Goal: Information Seeking & Learning: Learn about a topic

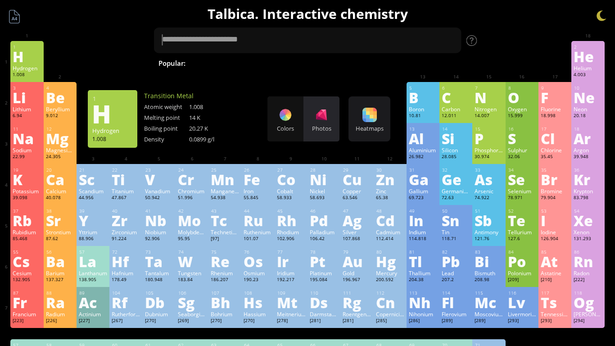
click at [337, 123] on div "Photos" at bounding box center [321, 118] width 36 height 45
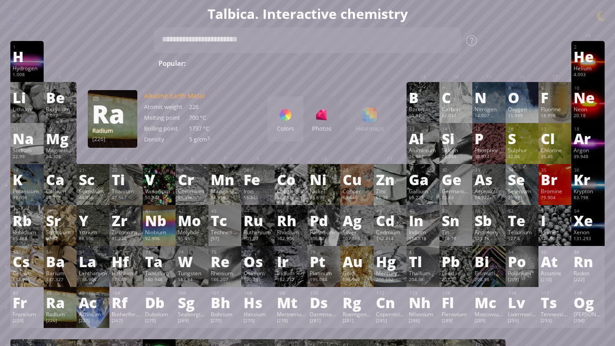
click at [62, 291] on div "Ra" at bounding box center [60, 302] width 28 height 14
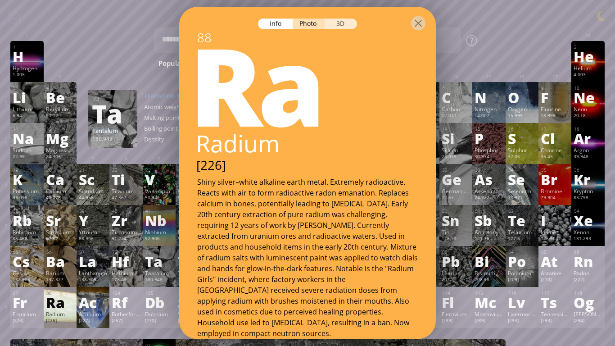
click at [346, 22] on div "3D" at bounding box center [340, 23] width 32 height 10
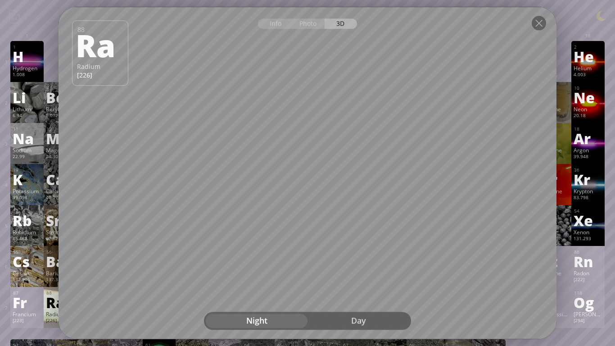
click at [347, 291] on div "Day" at bounding box center [358, 321] width 102 height 14
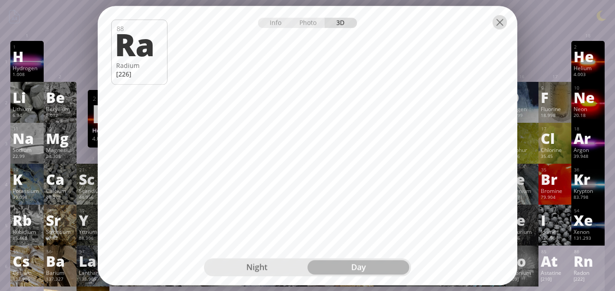
click at [501, 19] on div at bounding box center [499, 22] width 14 height 14
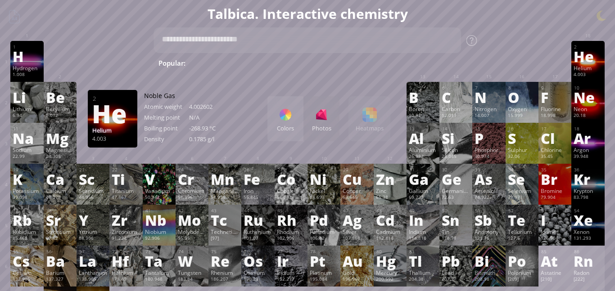
click at [591, 68] on div "Helium" at bounding box center [587, 67] width 28 height 7
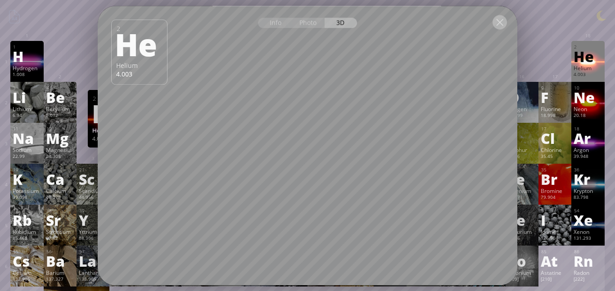
click at [499, 23] on div at bounding box center [499, 22] width 14 height 14
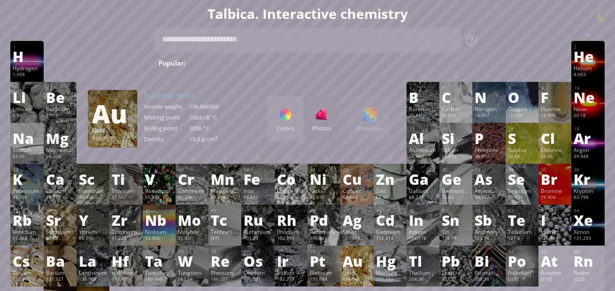
click at [357, 261] on div "Au" at bounding box center [356, 261] width 28 height 14
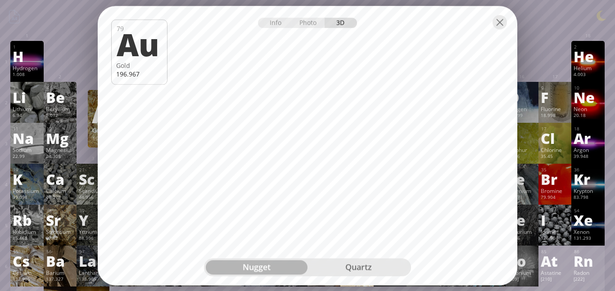
click at [354, 261] on div "quartz" at bounding box center [358, 267] width 102 height 14
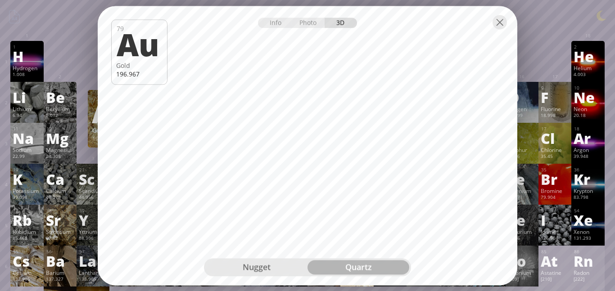
click at [425, 160] on div "Info Photo 3D Info Photo 3D 79 Au Gold 196.967 nugget quartz nugget nugget quar…" at bounding box center [307, 145] width 419 height 279
click at [500, 17] on div at bounding box center [499, 22] width 14 height 14
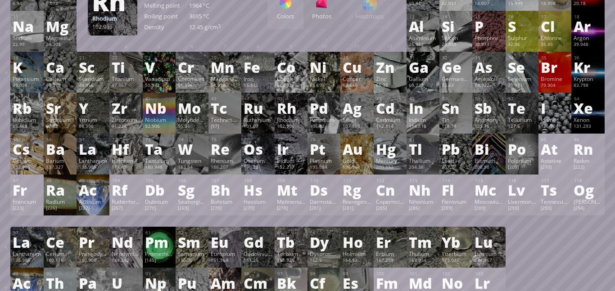
scroll to position [114, 0]
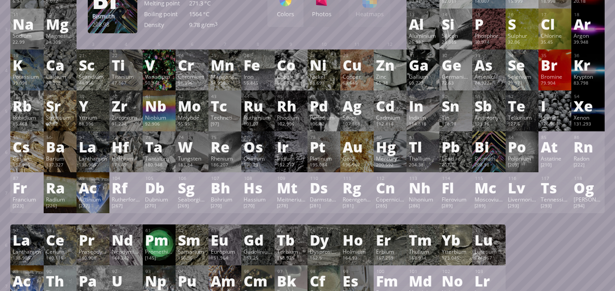
click at [486, 149] on div "Bi" at bounding box center [488, 146] width 28 height 14
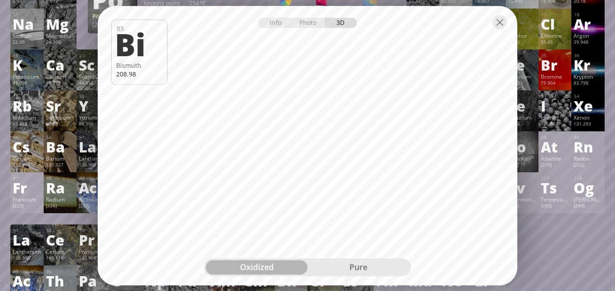
click at [384, 269] on div "pure" at bounding box center [358, 267] width 102 height 14
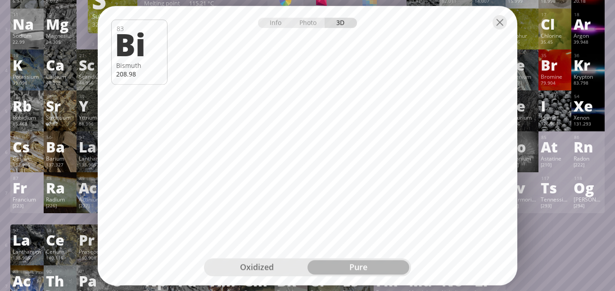
click at [507, 15] on div at bounding box center [307, 21] width 419 height 31
click at [502, 21] on div at bounding box center [499, 22] width 14 height 14
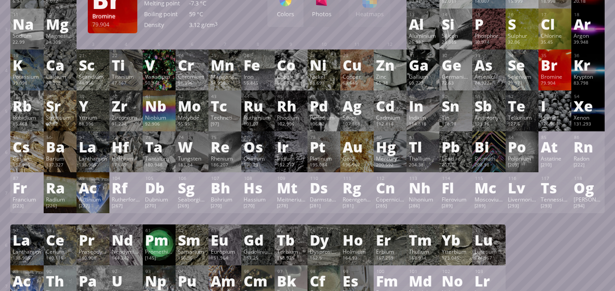
click at [544, 77] on div "Bromine" at bounding box center [554, 76] width 28 height 7
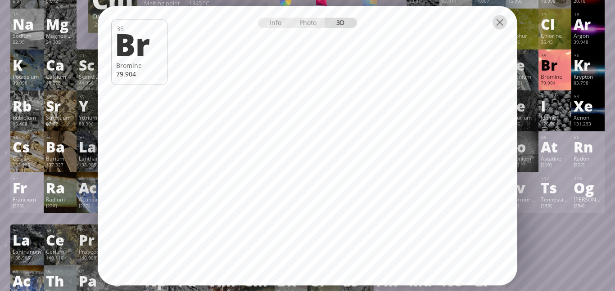
click at [501, 24] on div at bounding box center [499, 22] width 14 height 14
